Goal: Navigation & Orientation: Understand site structure

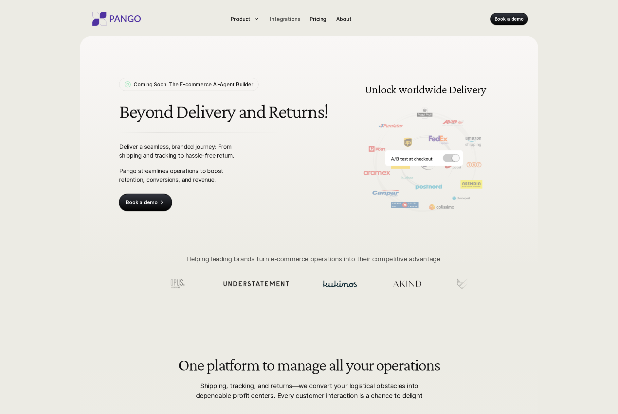
click at [289, 19] on p "Integrations" at bounding box center [285, 19] width 30 height 8
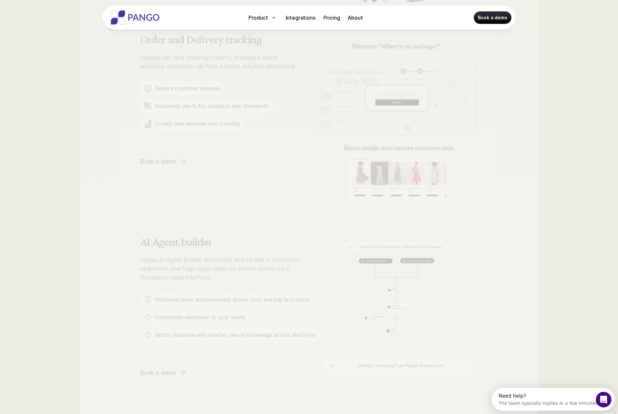
scroll to position [857, 0]
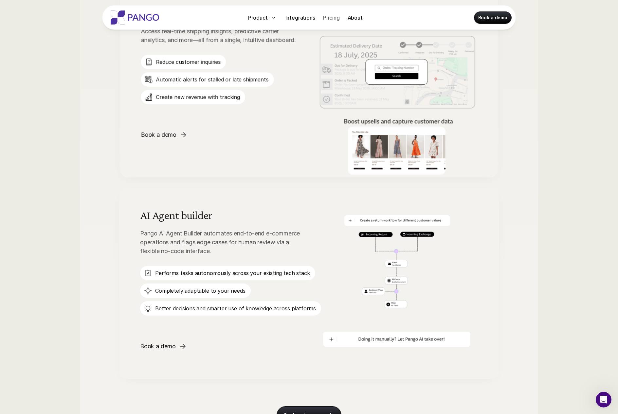
click at [336, 19] on p "Pricing" at bounding box center [331, 18] width 17 height 8
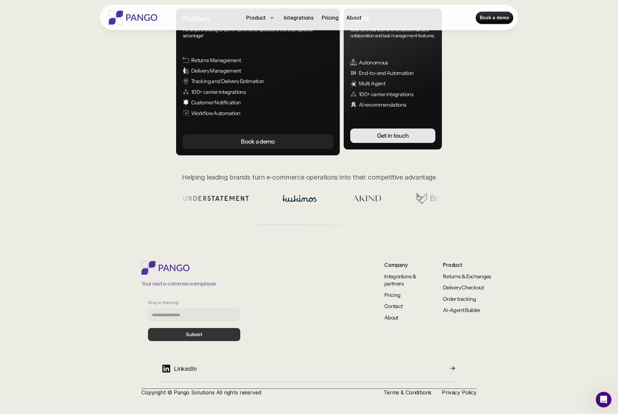
scroll to position [115, 0]
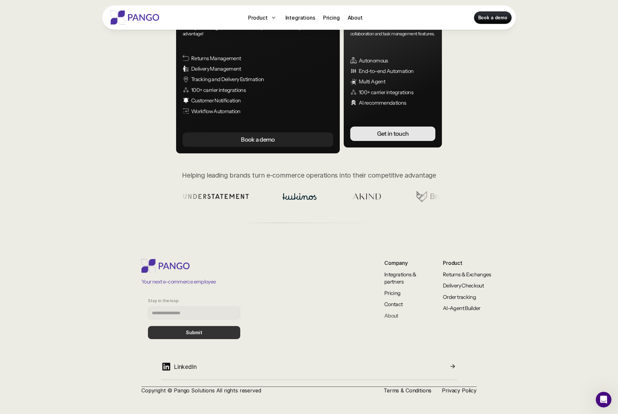
click at [393, 317] on link "About" at bounding box center [391, 316] width 14 height 7
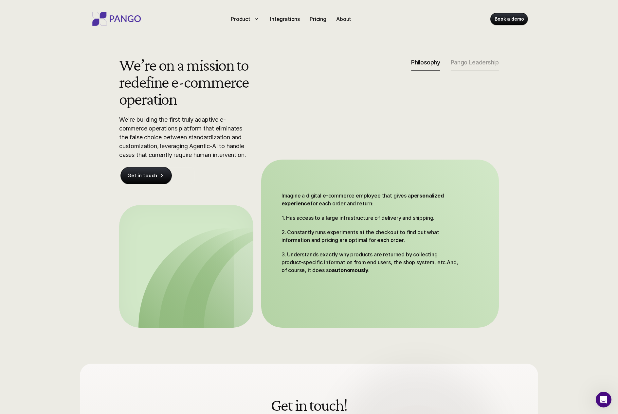
click at [115, 19] on img at bounding box center [116, 19] width 52 height 14
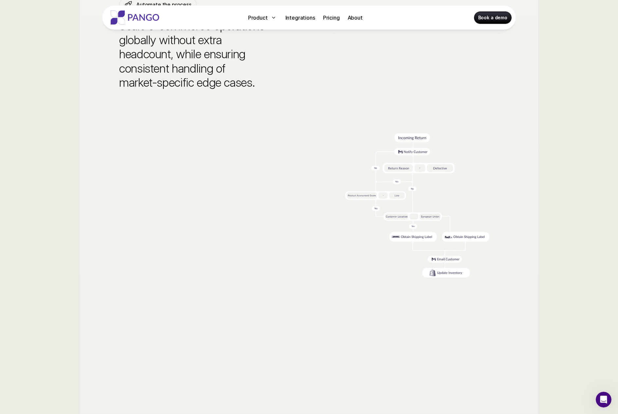
scroll to position [2113, 0]
